Goal: Task Accomplishment & Management: Use online tool/utility

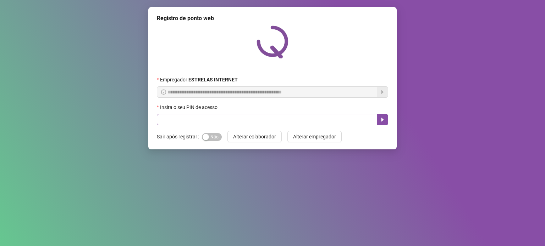
click at [275, 115] on div "Insira o seu PIN de acesso" at bounding box center [272, 115] width 231 height 22
click at [278, 123] on input "text" at bounding box center [267, 119] width 220 height 11
type input "*****"
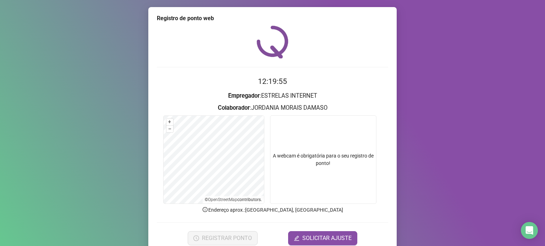
scroll to position [30, 0]
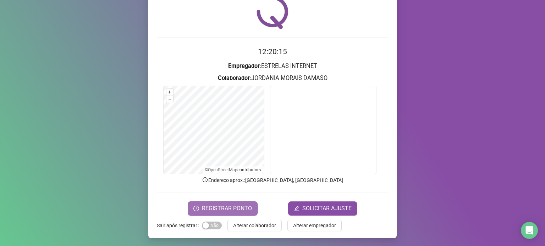
click at [233, 207] on span "REGISTRAR PONTO" at bounding box center [227, 209] width 50 height 9
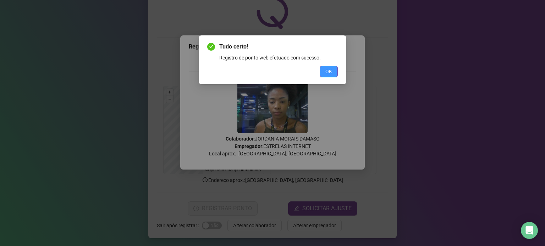
click at [325, 67] on button "OK" at bounding box center [329, 71] width 18 height 11
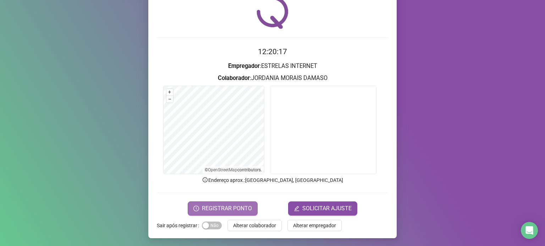
click at [222, 209] on span "REGISTRAR PONTO" at bounding box center [227, 209] width 50 height 9
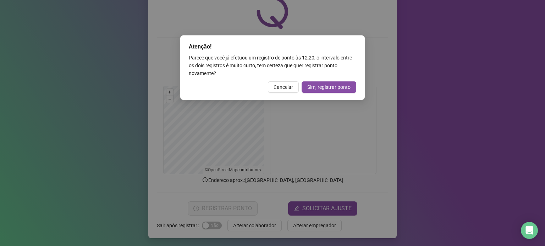
drag, startPoint x: 284, startPoint y: 89, endPoint x: 268, endPoint y: 77, distance: 20.5
click at [284, 89] on span "Cancelar" at bounding box center [283, 87] width 20 height 8
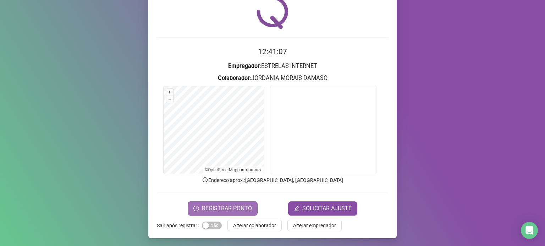
click at [241, 211] on span "REGISTRAR PONTO" at bounding box center [227, 209] width 50 height 9
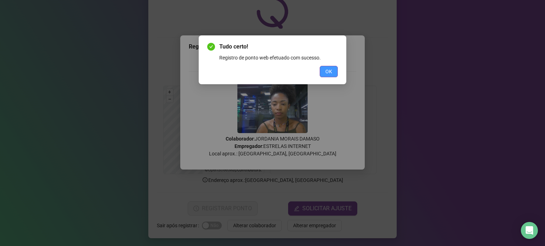
click at [328, 73] on span "OK" at bounding box center [328, 72] width 7 height 8
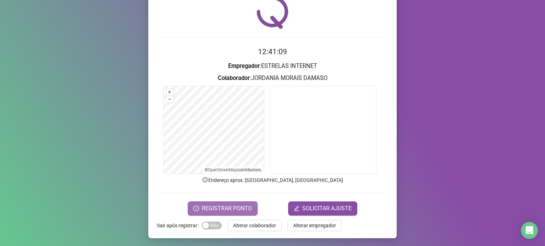
click at [234, 212] on span "REGISTRAR PONTO" at bounding box center [227, 209] width 50 height 9
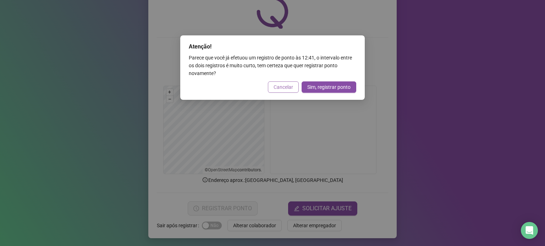
click at [288, 87] on span "Cancelar" at bounding box center [283, 87] width 20 height 8
